Goal: Use online tool/utility: Utilize a website feature to perform a specific function

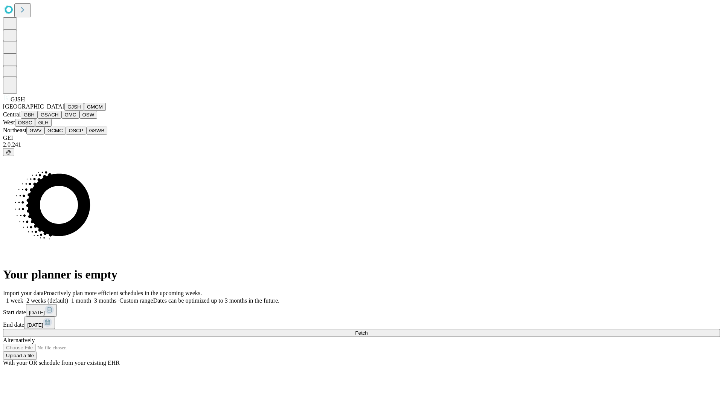
click at [64, 111] on button "GJSH" at bounding box center [74, 107] width 20 height 8
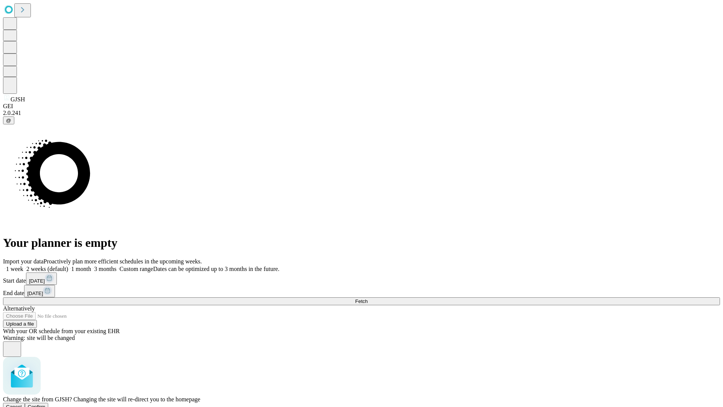
click at [46, 404] on span "Confirm" at bounding box center [37, 407] width 18 height 6
click at [23, 265] on label "1 week" at bounding box center [13, 268] width 20 height 6
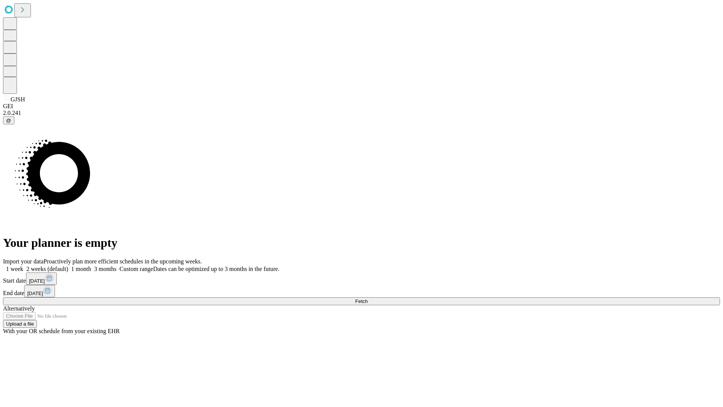
click at [367, 298] on span "Fetch" at bounding box center [361, 301] width 12 height 6
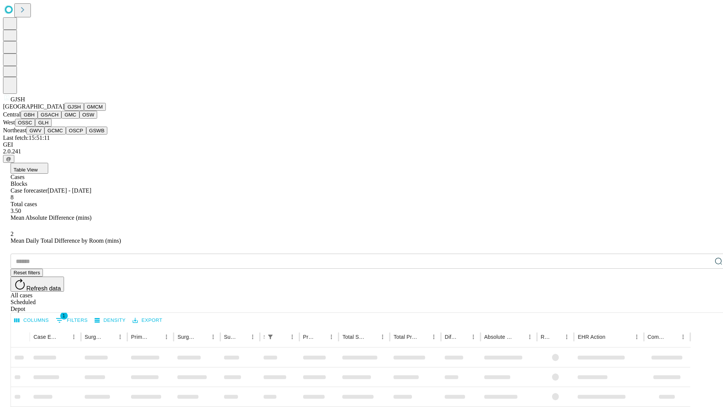
click at [84, 111] on button "GMCM" at bounding box center [95, 107] width 22 height 8
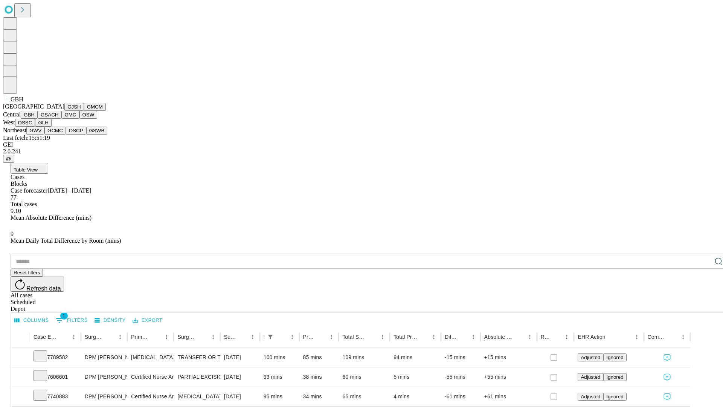
click at [58, 119] on button "GSACH" at bounding box center [50, 115] width 24 height 8
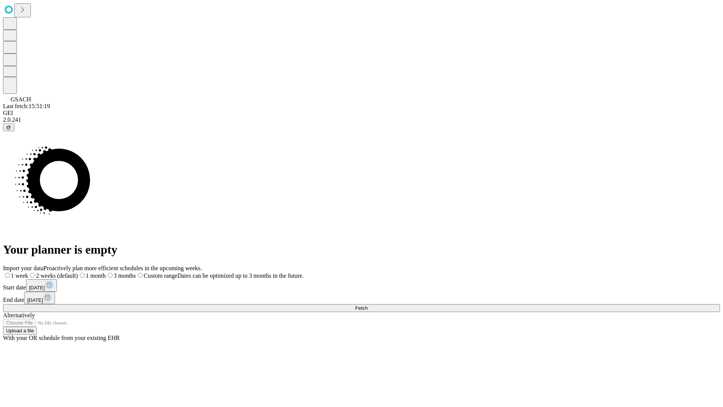
click at [28, 272] on label "1 week" at bounding box center [15, 275] width 25 height 6
click at [367, 305] on span "Fetch" at bounding box center [361, 308] width 12 height 6
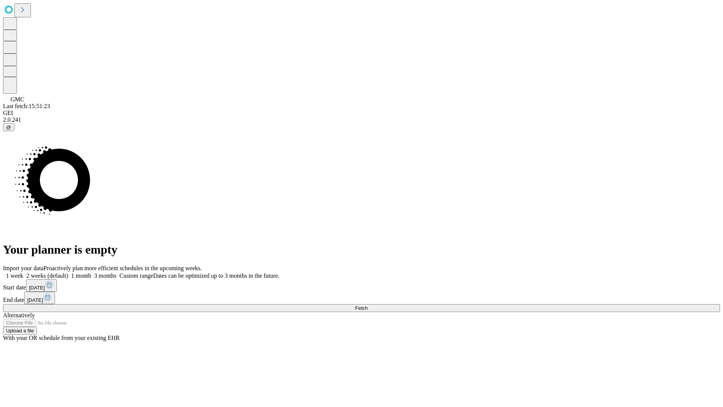
click at [23, 272] on label "1 week" at bounding box center [13, 275] width 20 height 6
click at [367, 305] on span "Fetch" at bounding box center [361, 308] width 12 height 6
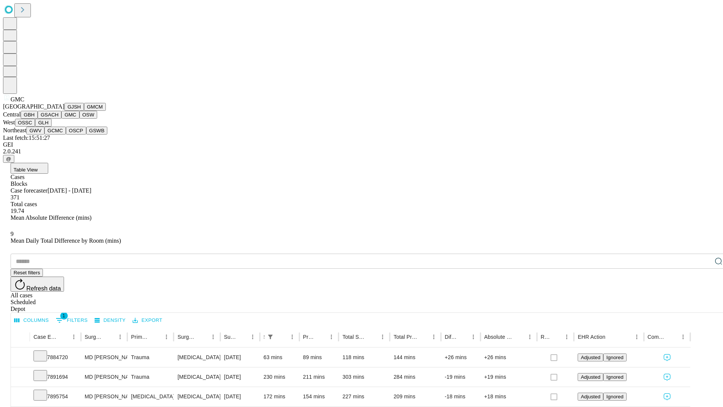
click at [79, 119] on button "OSW" at bounding box center [88, 115] width 18 height 8
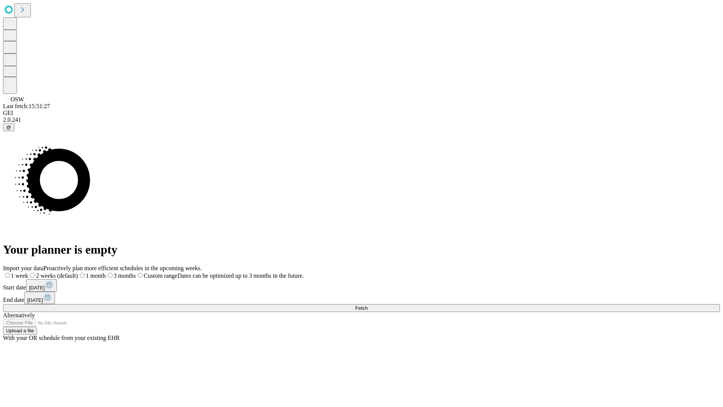
click at [28, 272] on label "1 week" at bounding box center [15, 275] width 25 height 6
click at [367, 305] on span "Fetch" at bounding box center [361, 308] width 12 height 6
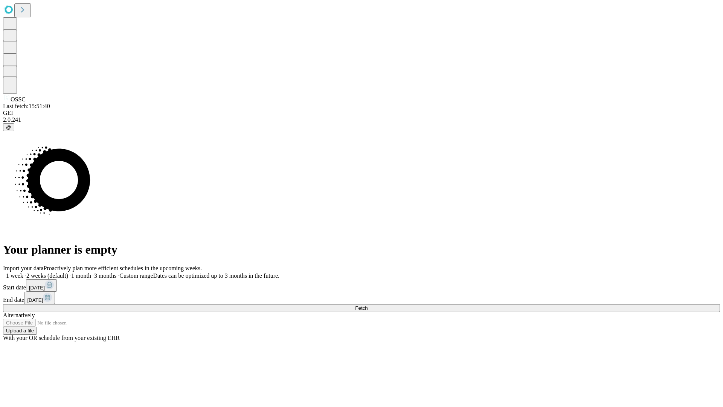
click at [23, 272] on label "1 week" at bounding box center [13, 275] width 20 height 6
click at [367, 305] on span "Fetch" at bounding box center [361, 308] width 12 height 6
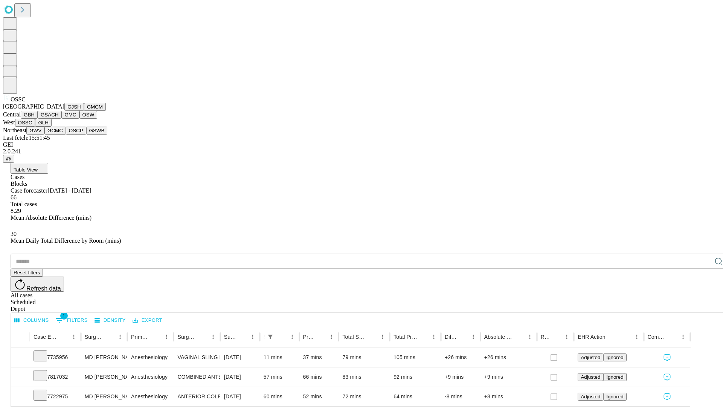
click at [51, 126] on button "GLH" at bounding box center [43, 123] width 16 height 8
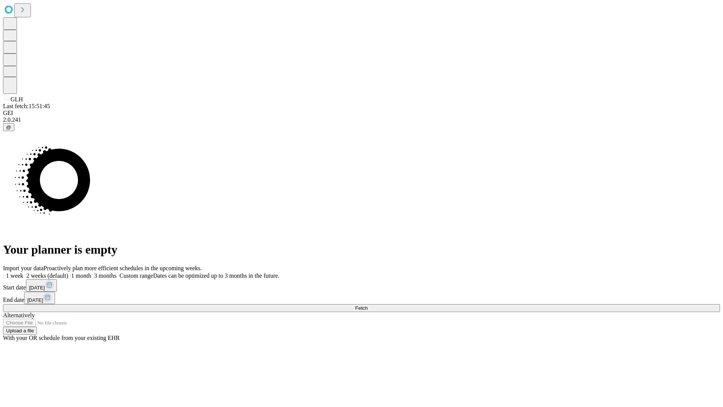
click at [23, 272] on label "1 week" at bounding box center [13, 275] width 20 height 6
click at [367, 305] on span "Fetch" at bounding box center [361, 308] width 12 height 6
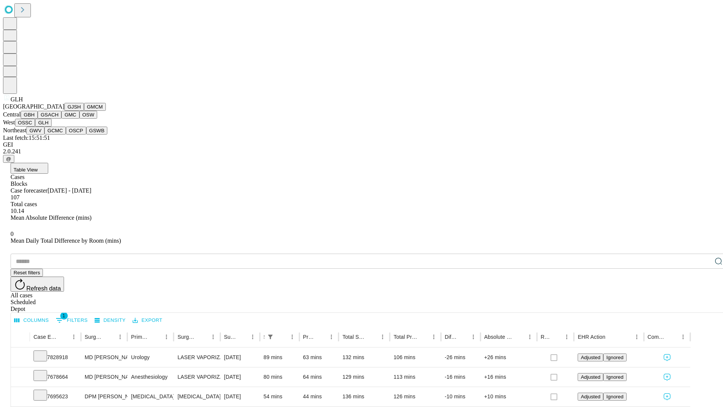
click at [44, 134] on button "GWV" at bounding box center [35, 130] width 18 height 8
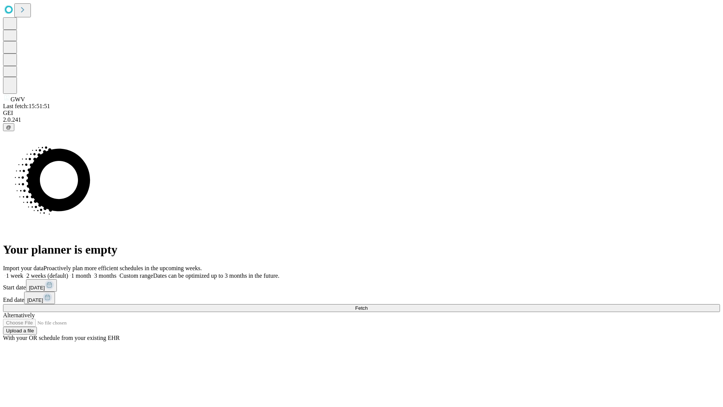
click at [367, 305] on span "Fetch" at bounding box center [361, 308] width 12 height 6
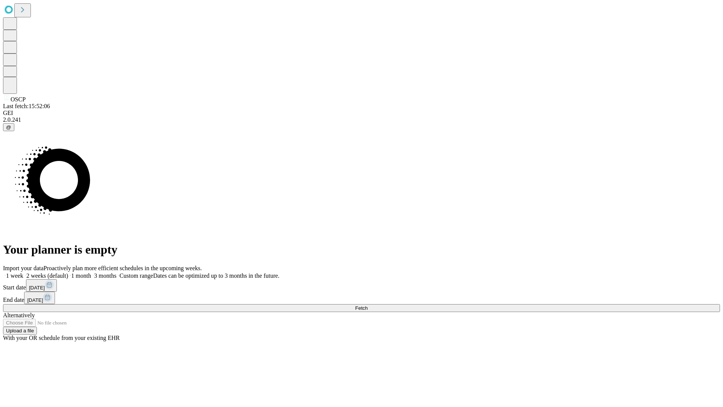
click at [23, 272] on label "1 week" at bounding box center [13, 275] width 20 height 6
click at [367, 305] on span "Fetch" at bounding box center [361, 308] width 12 height 6
